Goal: Transaction & Acquisition: Purchase product/service

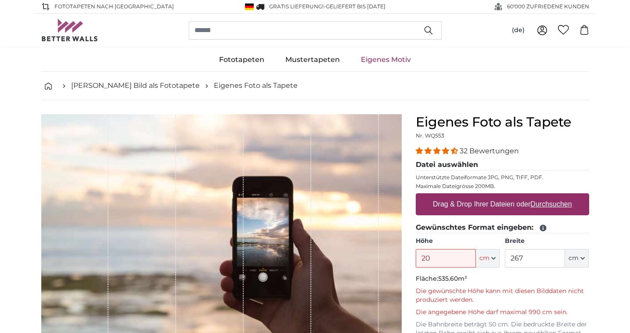
type input "2"
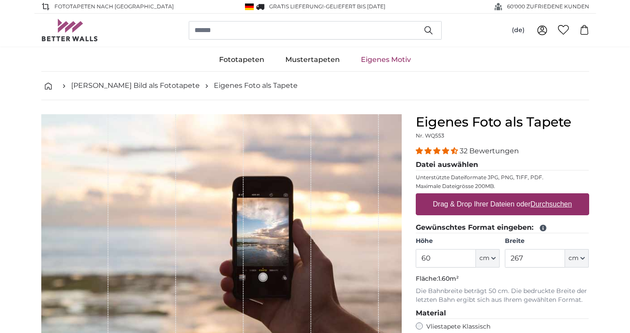
type input "60"
click at [531, 253] on input "267" at bounding box center [535, 258] width 60 height 18
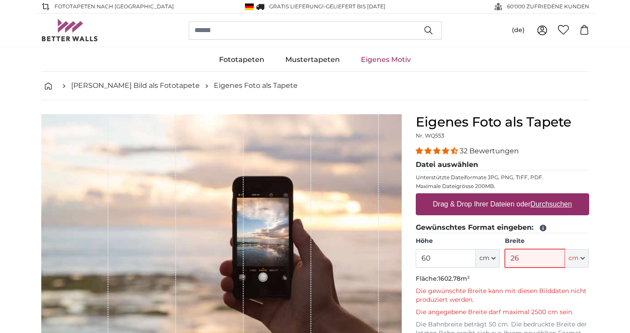
type input "2"
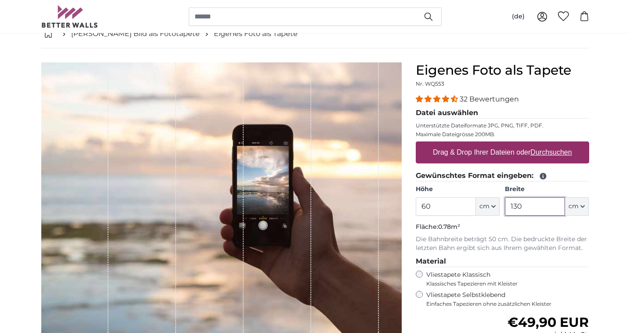
scroll to position [70, 0]
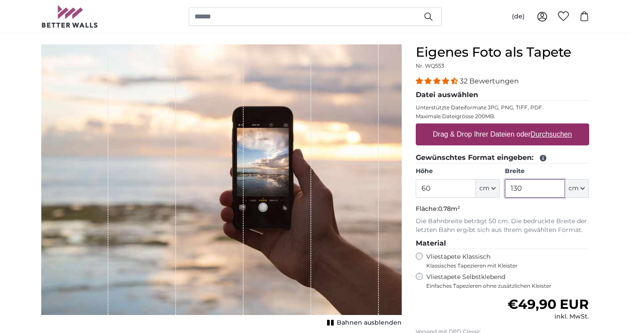
type input "130"
click at [574, 224] on p "Die Bahnbreite beträgt 50 cm. Die bedruckte Breite der letzten Bahn ergibt sich…" at bounding box center [502, 226] width 173 height 18
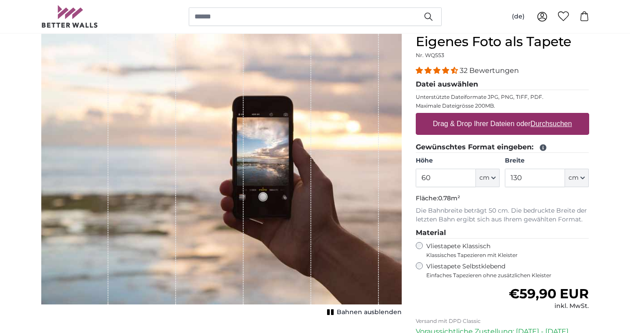
scroll to position [83, 0]
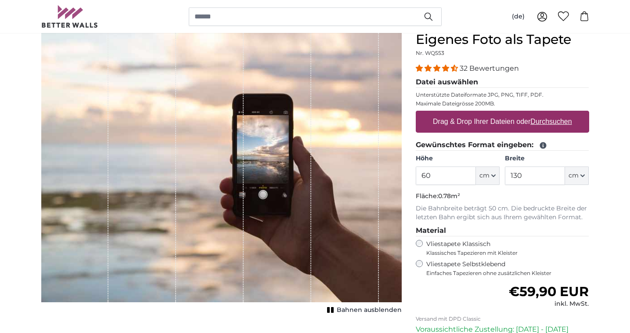
click at [496, 119] on label "Drag & Drop Ihrer Dateien oder Durchsuchen" at bounding box center [502, 122] width 146 height 18
click at [496, 113] on input "Drag & Drop Ihrer Dateien oder Durchsuchen" at bounding box center [502, 112] width 173 height 3
type input "**********"
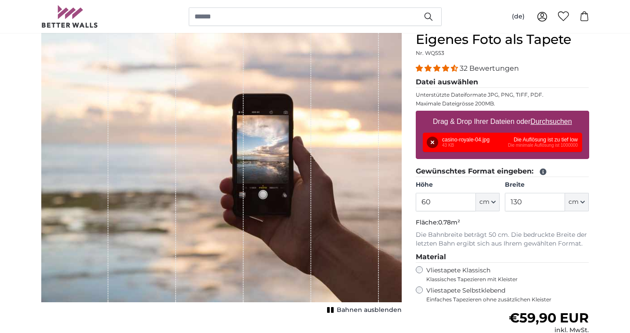
click at [535, 149] on div "Entfernen Nochmal versuchen Entfernen Hochladen Abbrechen Nochmal versuchen Ent…" at bounding box center [502, 142] width 159 height 19
click at [549, 137] on div "Entfernen Nochmal versuchen Entfernen Hochladen Abbrechen Nochmal versuchen Ent…" at bounding box center [502, 142] width 159 height 19
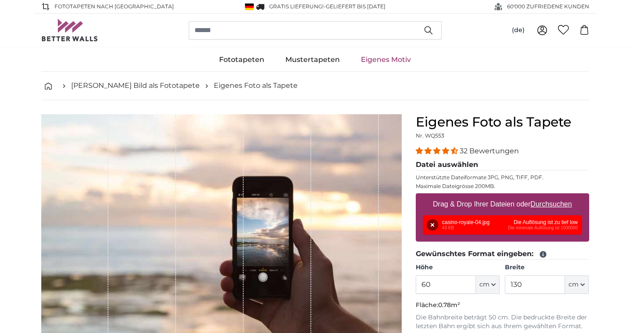
scroll to position [0, 0]
